Goal: Task Accomplishment & Management: Manage account settings

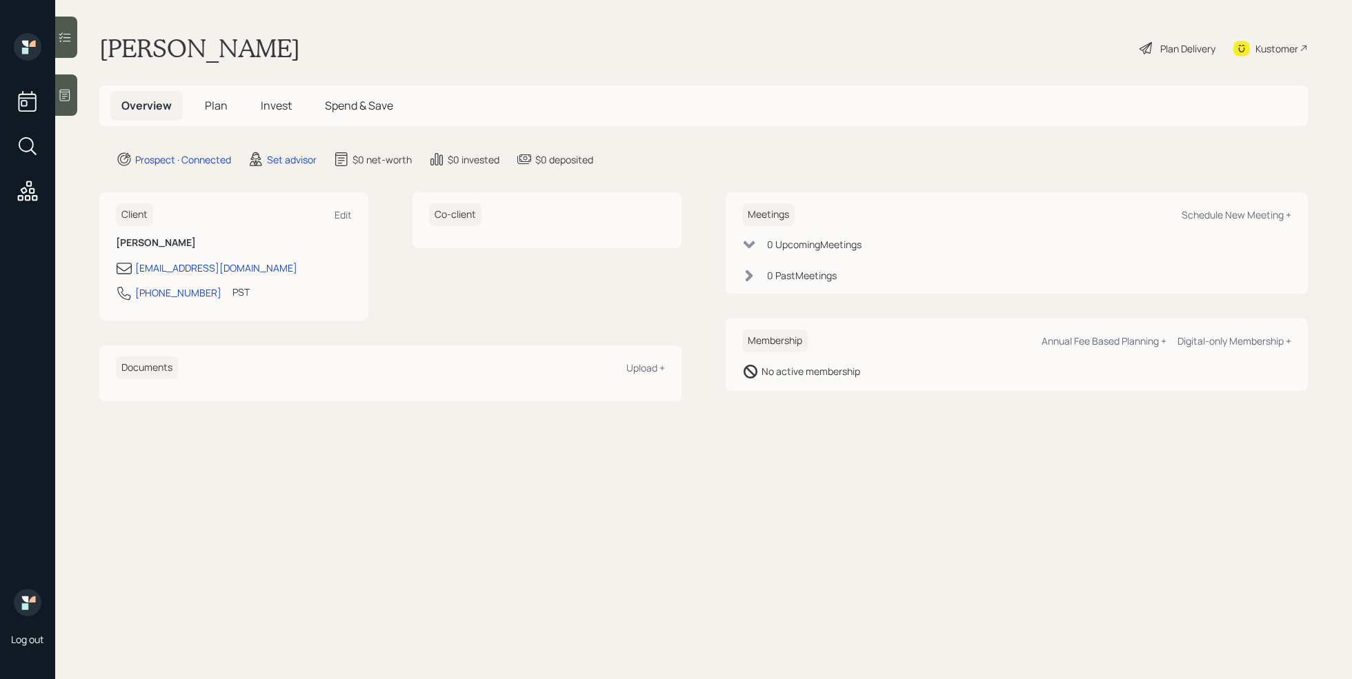
click at [64, 103] on div at bounding box center [66, 95] width 22 height 41
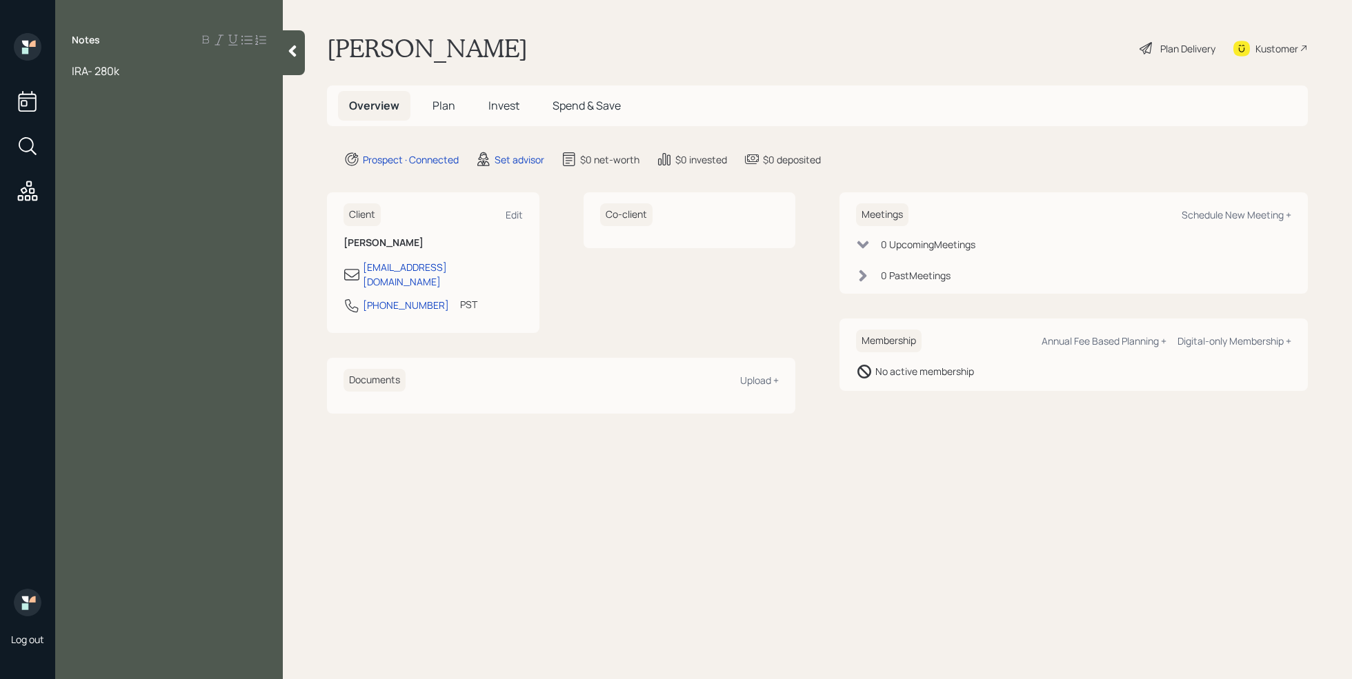
click at [153, 67] on div "IRA- 280k" at bounding box center [169, 70] width 195 height 15
click at [81, 60] on div "Notes IRA- 280k wife 401k- 225k" at bounding box center [169, 348] width 228 height 630
click at [72, 75] on span "IRA- 280k" at bounding box center [96, 70] width 48 height 15
click at [196, 155] on div "Notes Age- [DEMOGRAPHIC_DATA] retired [DATE] Assets IRA- 280k wife 401k- 225k" at bounding box center [169, 348] width 228 height 630
click at [186, 146] on div "wife 401k- 225k" at bounding box center [169, 146] width 195 height 15
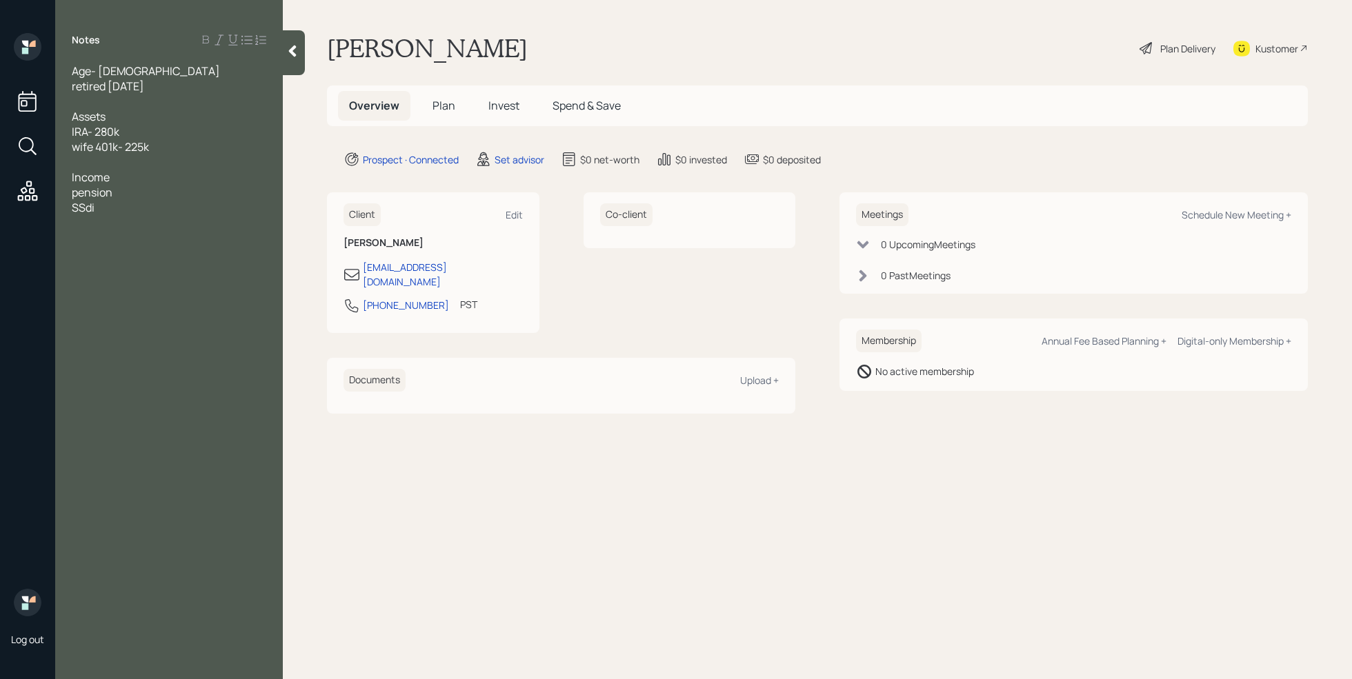
click at [170, 146] on div "wife 401k- 225k" at bounding box center [169, 146] width 195 height 15
click at [74, 164] on span "135k" at bounding box center [83, 162] width 22 height 15
click at [146, 161] on div "GIAA- 135k" at bounding box center [169, 162] width 195 height 15
click at [89, 180] on span "VAngaurd - 200k" at bounding box center [114, 177] width 84 height 15
click at [86, 180] on span "VAngaurd - 200k" at bounding box center [114, 177] width 84 height 15
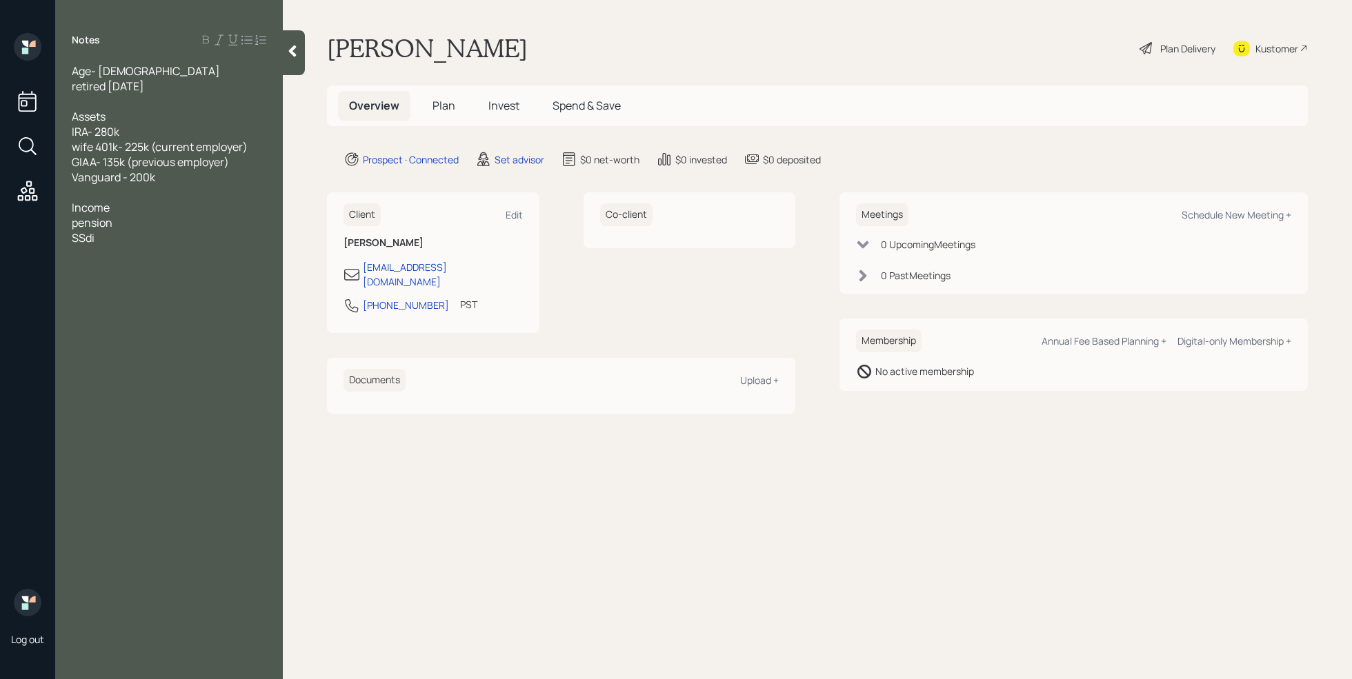
click at [195, 179] on div "Vanguard - 200k" at bounding box center [169, 177] width 195 height 15
click at [168, 209] on div "property value" at bounding box center [169, 207] width 195 height 15
click at [147, 235] on div at bounding box center [169, 237] width 195 height 15
click at [131, 269] on div "pension" at bounding box center [169, 268] width 195 height 15
click at [122, 280] on div "SSdi" at bounding box center [169, 283] width 195 height 15
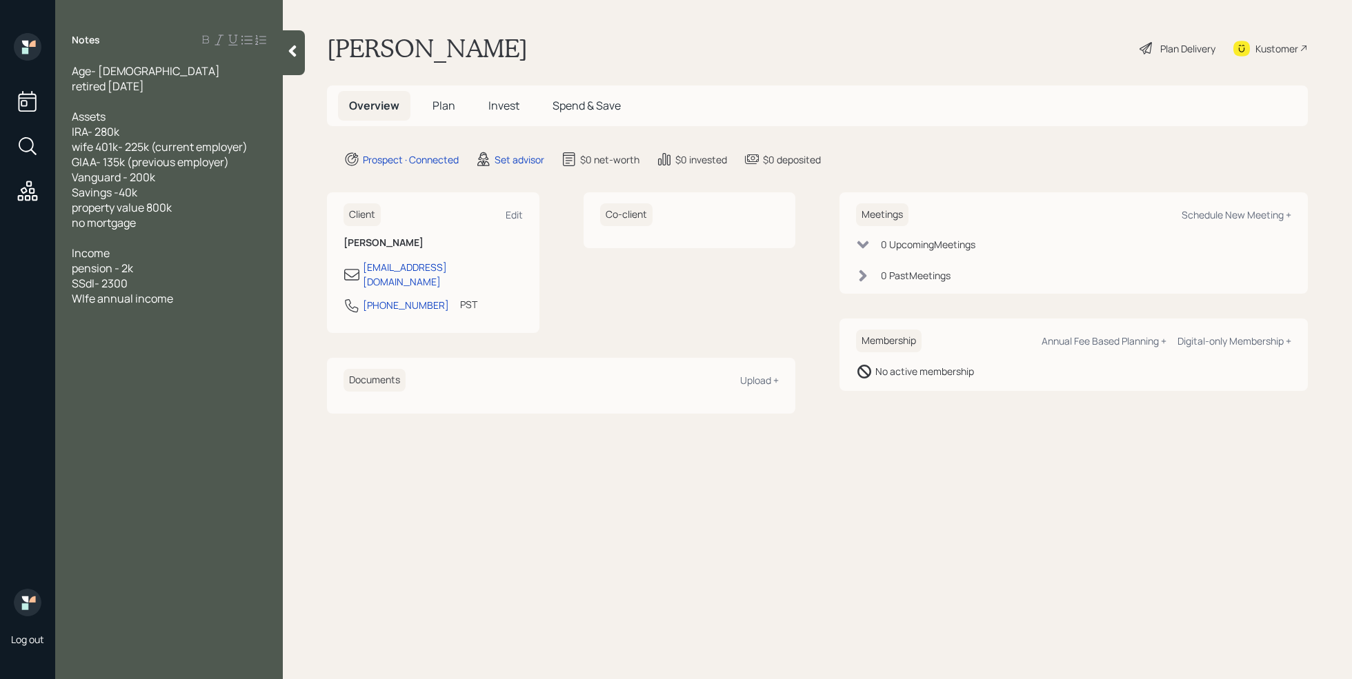
click at [139, 284] on div "SSdI- 2300" at bounding box center [169, 283] width 195 height 15
click at [195, 307] on div "WIfe annual income" at bounding box center [169, 313] width 195 height 15
click at [90, 244] on div at bounding box center [169, 237] width 195 height 15
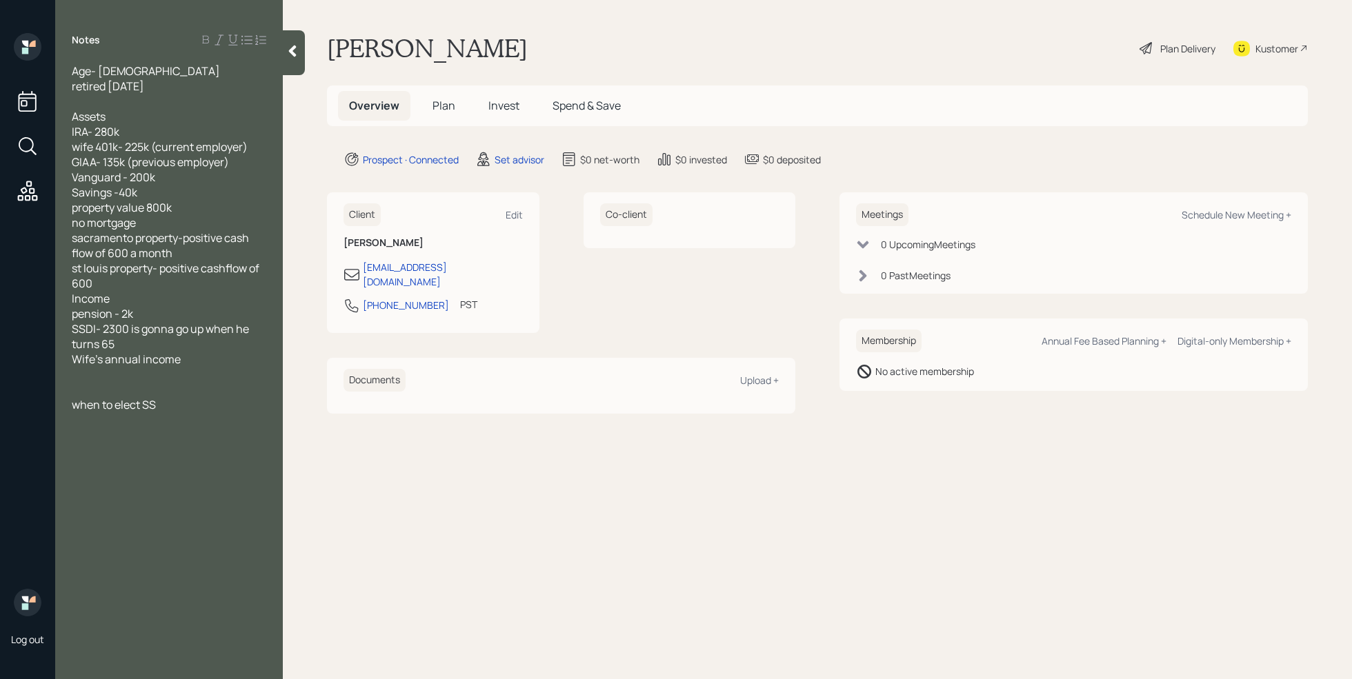
click at [99, 288] on div "st louis property- positive cashflow of 600" at bounding box center [169, 276] width 195 height 30
click at [193, 372] on div "Wife's annual income" at bounding box center [169, 374] width 195 height 15
click at [252, 383] on div at bounding box center [169, 389] width 195 height 15
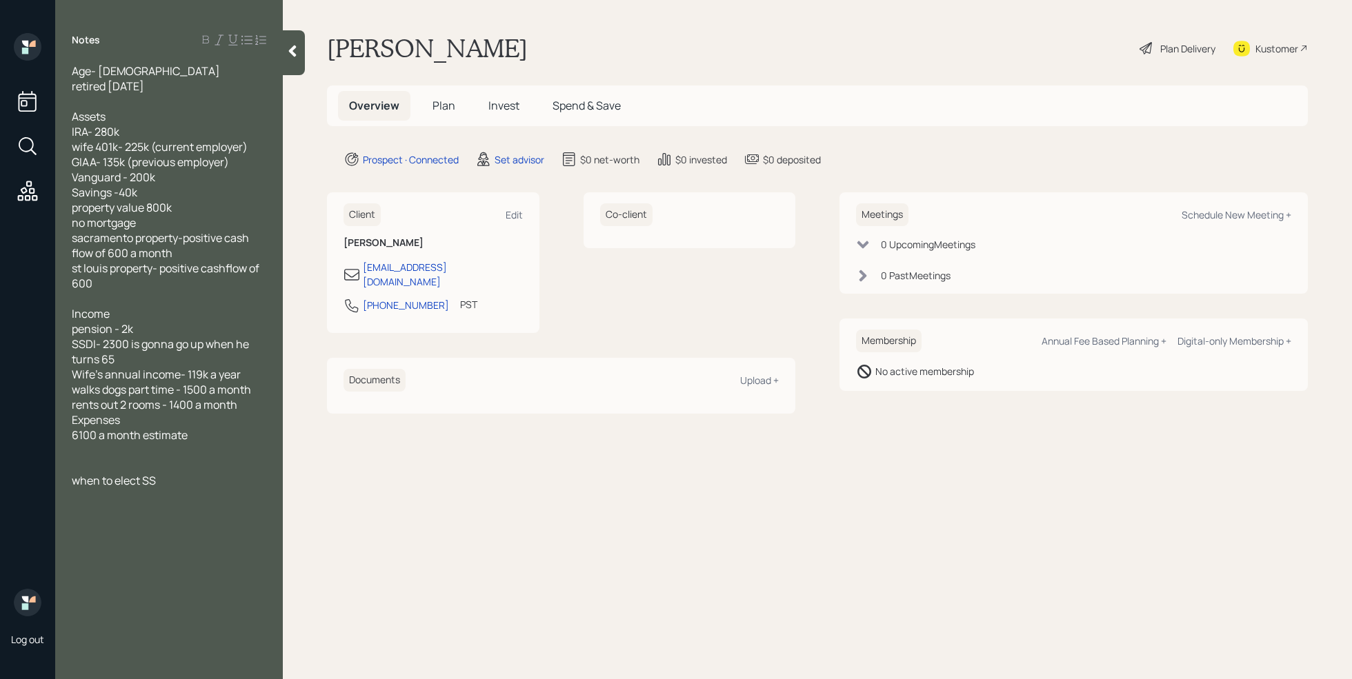
click at [238, 466] on div at bounding box center [169, 465] width 195 height 15
click at [206, 493] on div "when to elect SS" at bounding box center [169, 495] width 195 height 15
click at [1244, 208] on div "Schedule New Meeting +" at bounding box center [1237, 214] width 110 height 13
select select "round-[PERSON_NAME]"
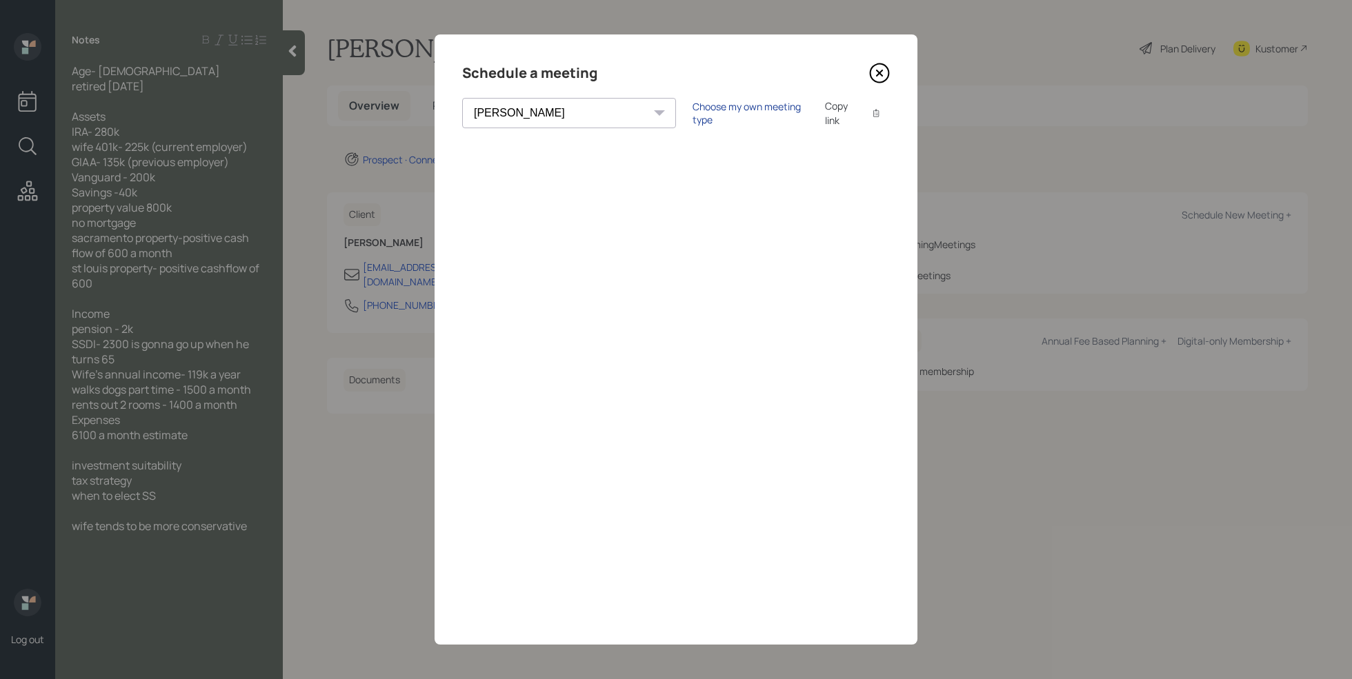
click at [693, 115] on div "Choose my own meeting type" at bounding box center [751, 113] width 116 height 26
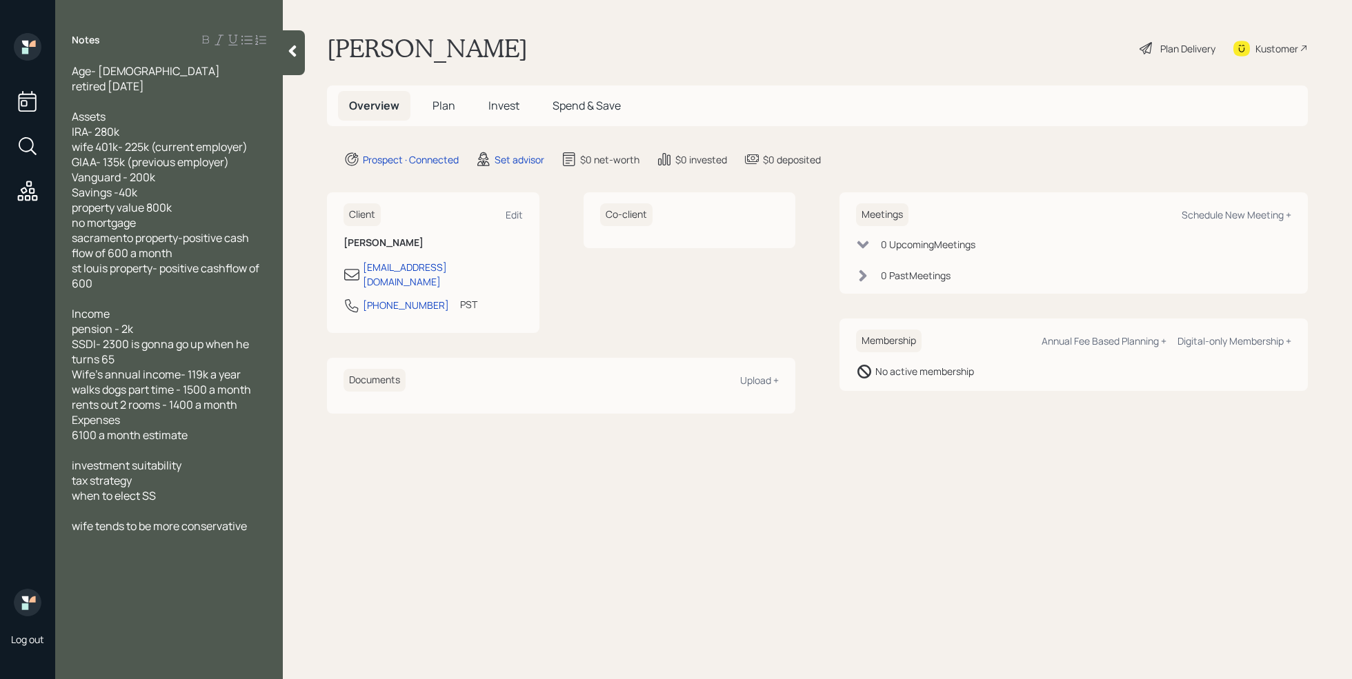
click at [161, 455] on div at bounding box center [169, 450] width 195 height 15
click at [295, 43] on div at bounding box center [294, 52] width 22 height 45
